Goal: Task Accomplishment & Management: Use online tool/utility

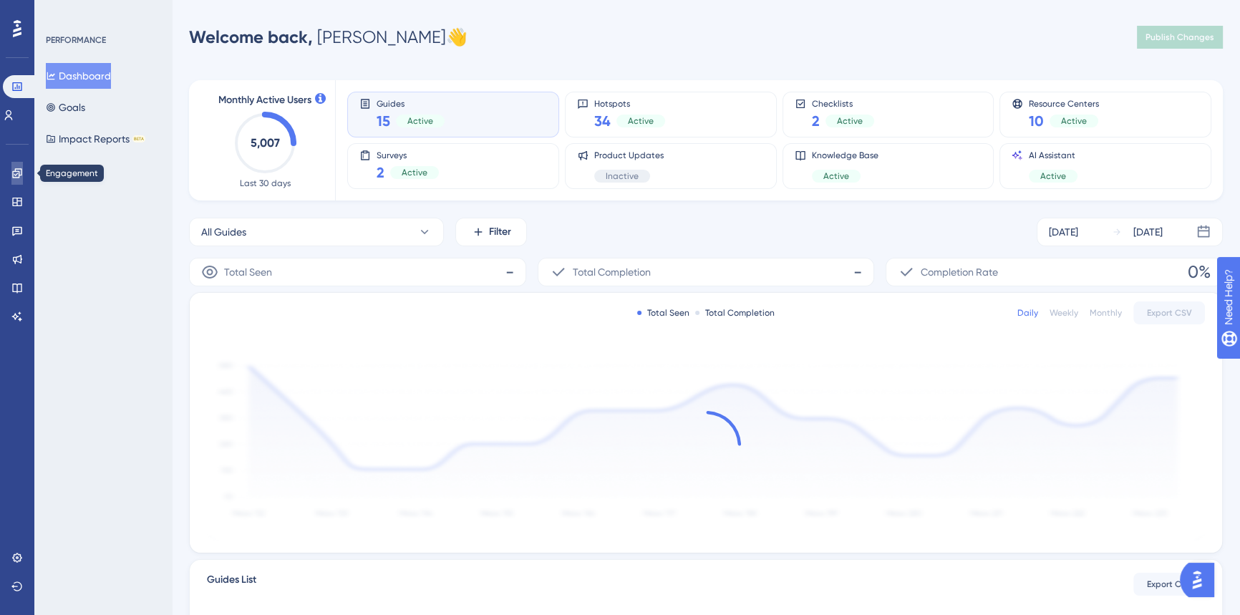
click at [19, 172] on icon at bounding box center [16, 172] width 9 height 9
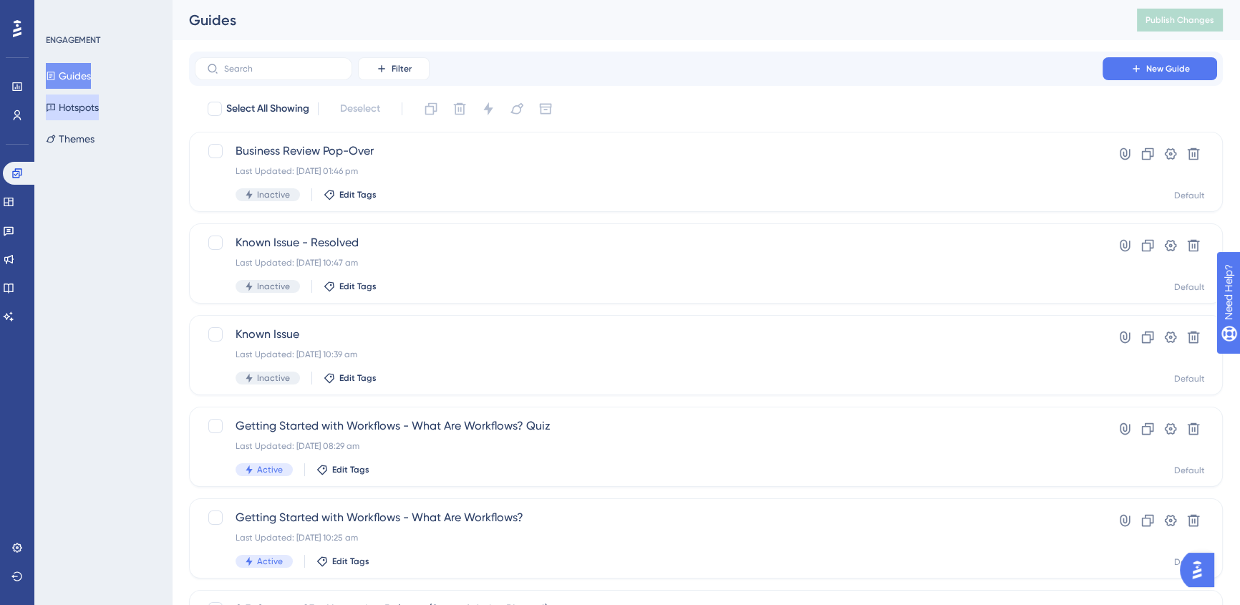
click at [77, 110] on button "Hotspots" at bounding box center [72, 107] width 53 height 26
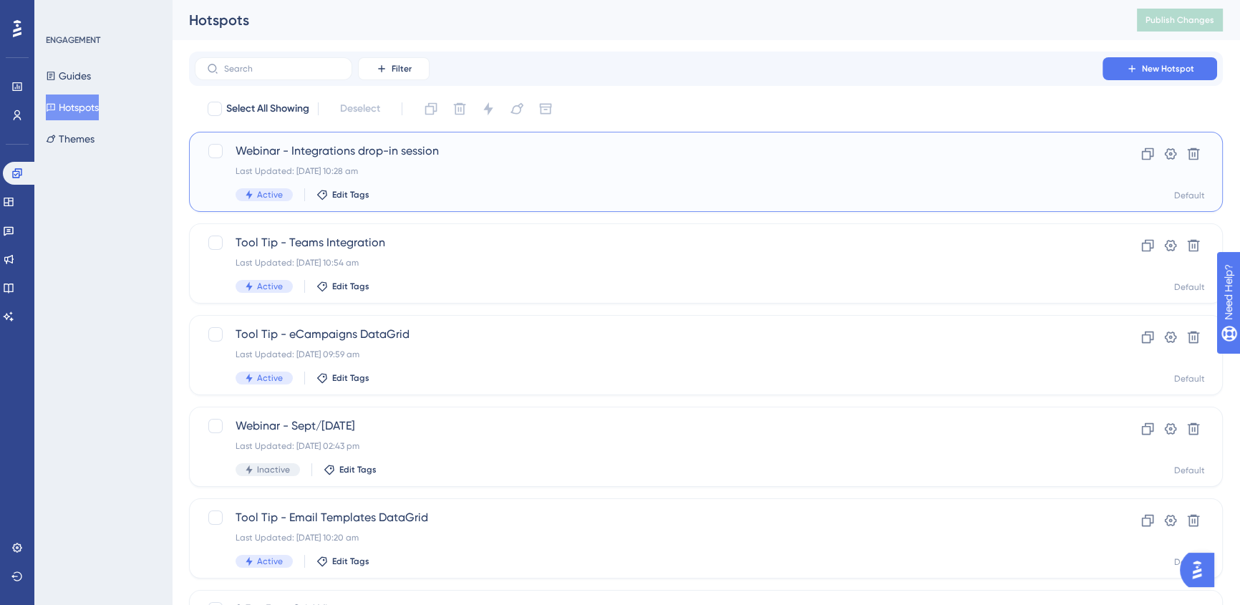
click at [594, 191] on div "Active Edit Tags" at bounding box center [648, 194] width 826 height 13
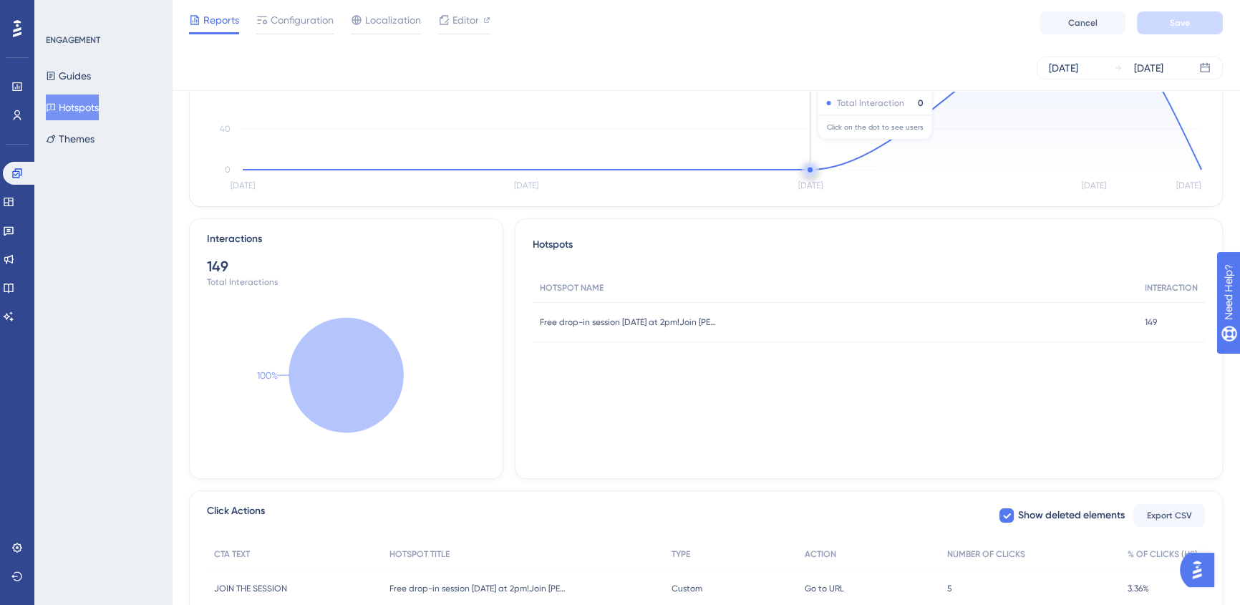
scroll to position [315, 0]
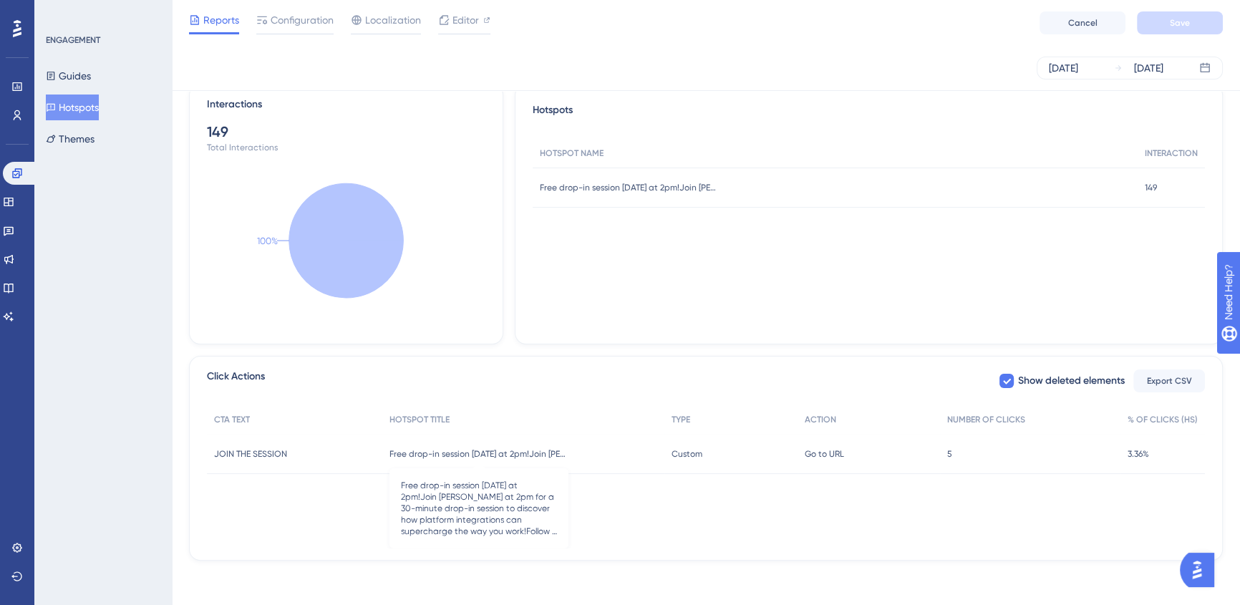
click at [429, 453] on span "Free drop-in session [DATE] at 2pm!Join [PERSON_NAME] at 2pm for a 30-minute dr…" at bounding box center [478, 453] width 179 height 11
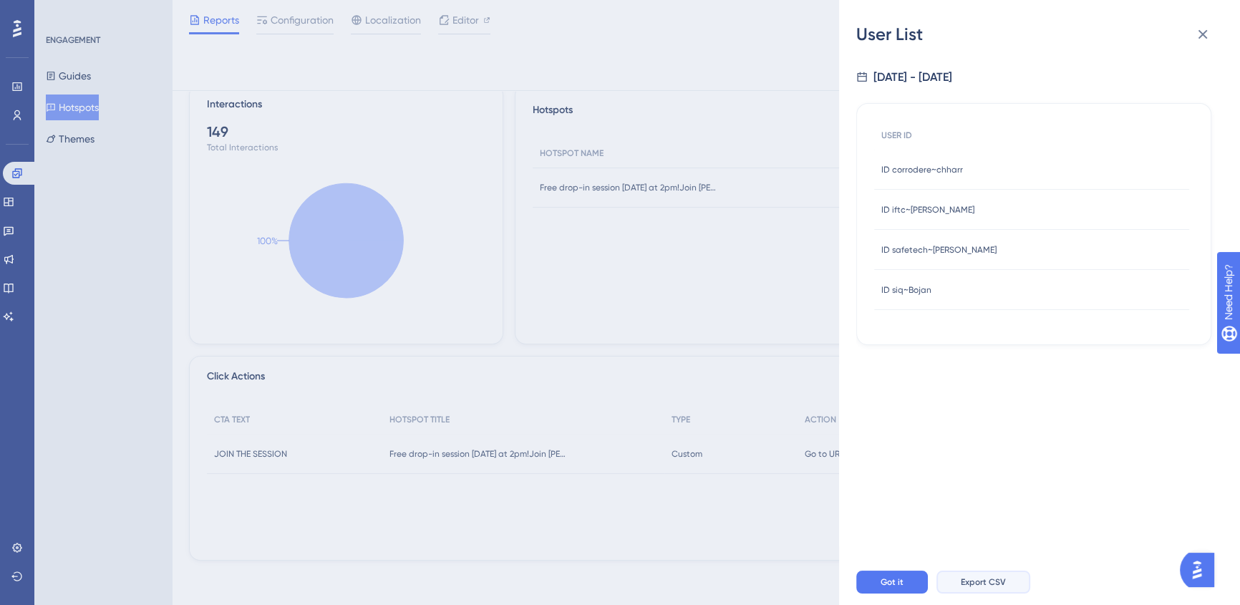
click at [980, 593] on button "Export CSV" at bounding box center [983, 581] width 94 height 23
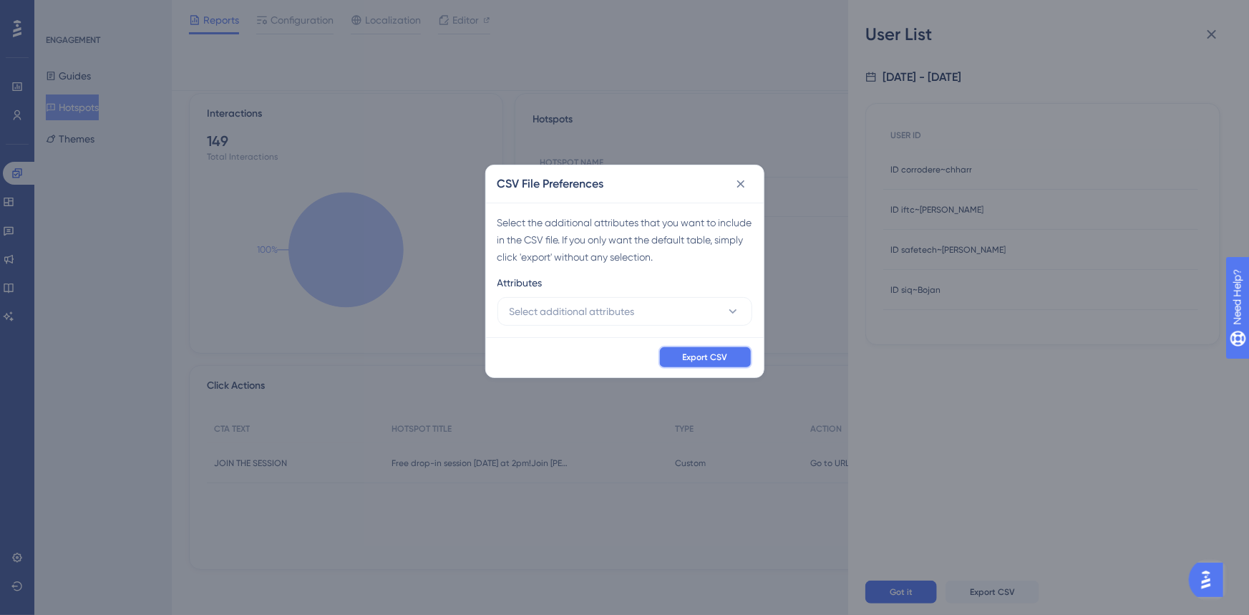
click at [701, 354] on span "Export CSV" at bounding box center [705, 356] width 45 height 11
